Goal: Task Accomplishment & Management: Manage account settings

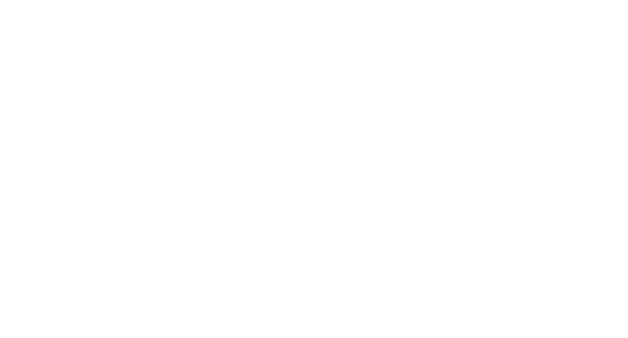
click at [266, 181] on body at bounding box center [314, 169] width 628 height 338
drag, startPoint x: 340, startPoint y: 181, endPoint x: 331, endPoint y: 185, distance: 10.1
click at [340, 181] on body at bounding box center [314, 169] width 628 height 338
drag, startPoint x: 331, startPoint y: 185, endPoint x: 309, endPoint y: 193, distance: 23.5
click at [313, 190] on body at bounding box center [314, 169] width 628 height 338
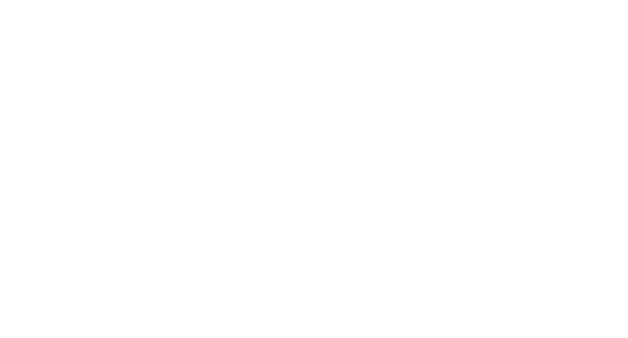
drag, startPoint x: 309, startPoint y: 193, endPoint x: 320, endPoint y: 214, distance: 23.8
click at [309, 196] on body at bounding box center [314, 169] width 628 height 338
click at [335, 239] on body at bounding box center [314, 169] width 628 height 338
click at [340, 253] on body at bounding box center [314, 169] width 628 height 338
drag, startPoint x: 338, startPoint y: 247, endPoint x: 314, endPoint y: 217, distance: 38.1
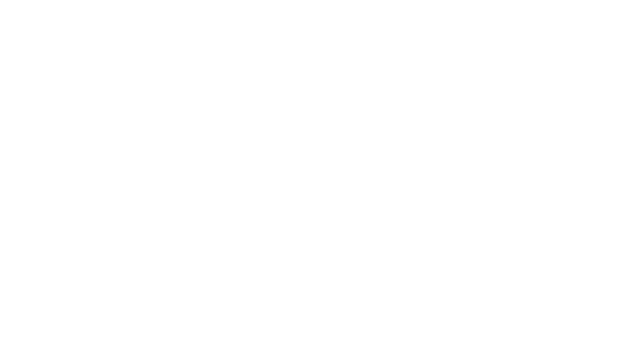
click at [337, 246] on body at bounding box center [314, 169] width 628 height 338
click at [109, 231] on body at bounding box center [314, 169] width 628 height 338
drag, startPoint x: 618, startPoint y: 5, endPoint x: 307, endPoint y: 152, distance: 343.1
click at [307, 152] on body at bounding box center [314, 169] width 628 height 338
drag, startPoint x: 85, startPoint y: 263, endPoint x: 109, endPoint y: 288, distance: 34.1
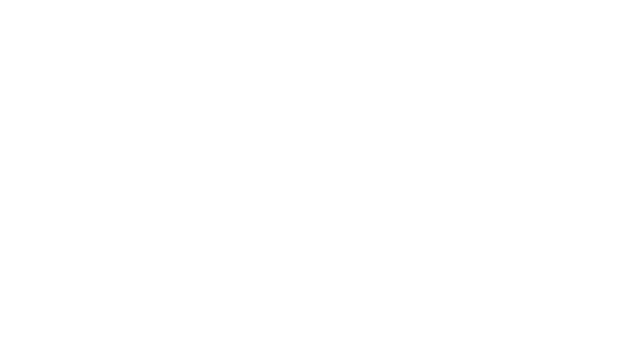
click at [110, 289] on body at bounding box center [314, 169] width 628 height 338
click at [534, 150] on body at bounding box center [314, 169] width 628 height 338
